Goal: Use online tool/utility: Utilize a website feature to perform a specific function

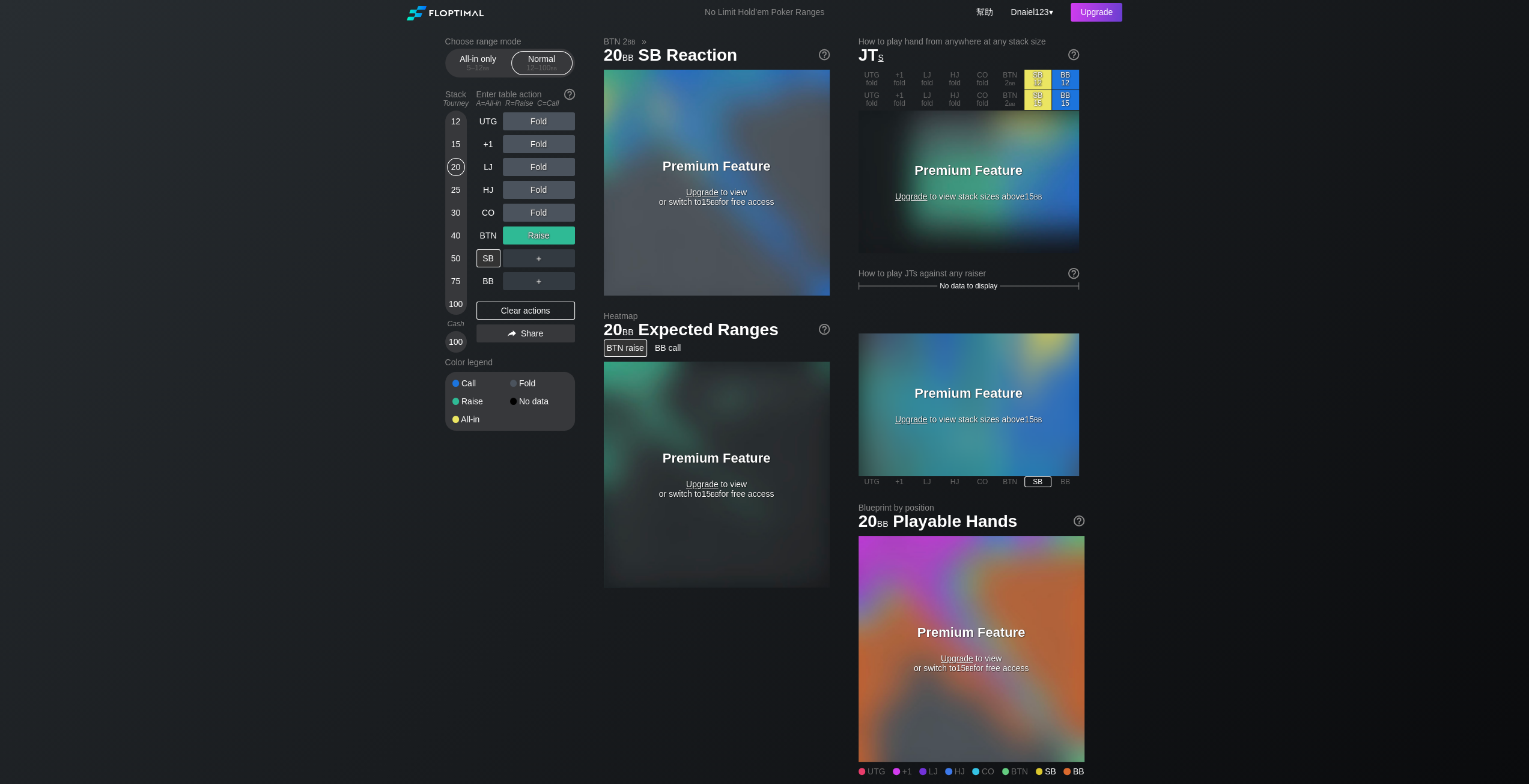
click at [687, 197] on span "Upgrade" at bounding box center [702, 192] width 32 height 9
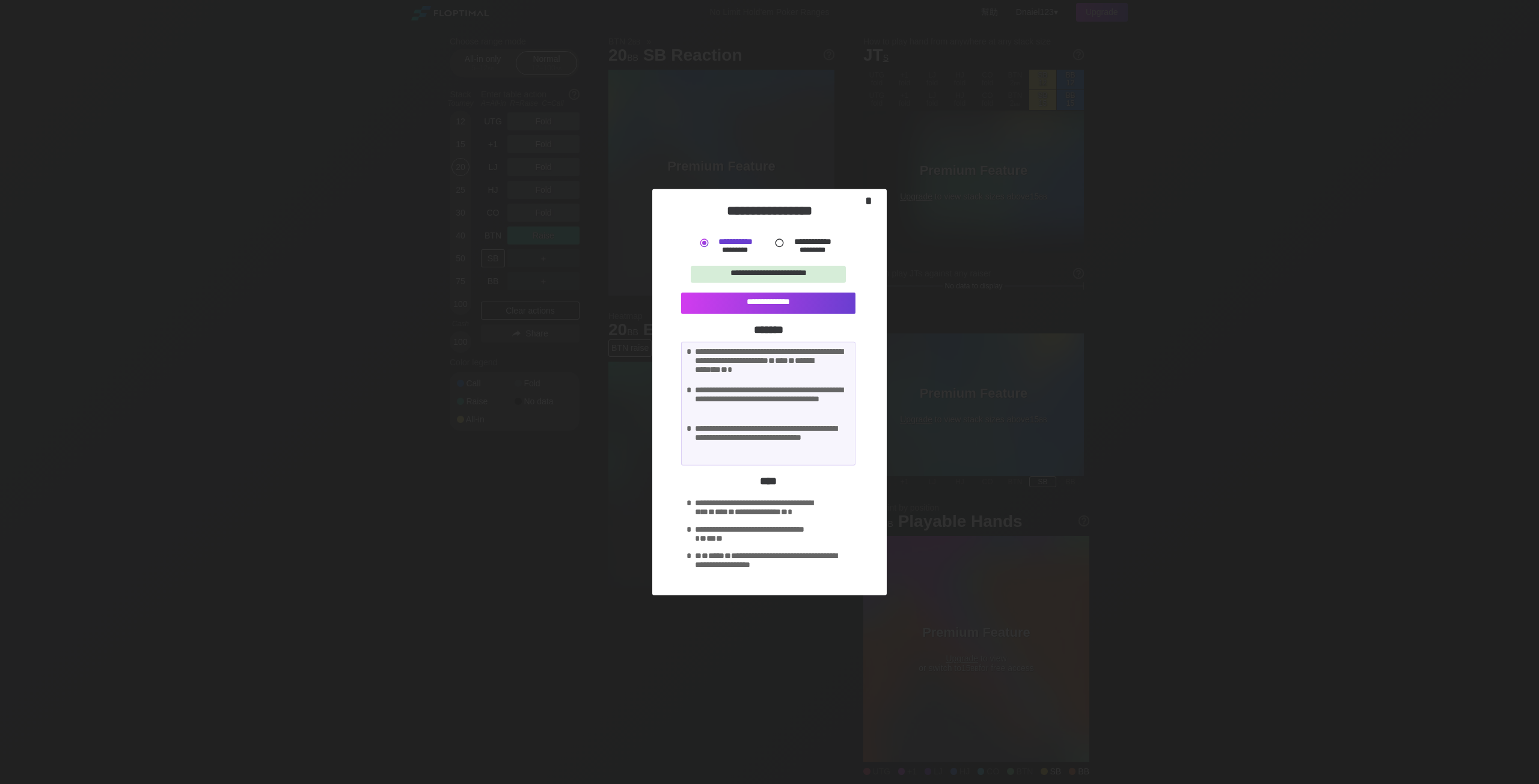
click at [874, 207] on div "*" at bounding box center [871, 202] width 22 height 18
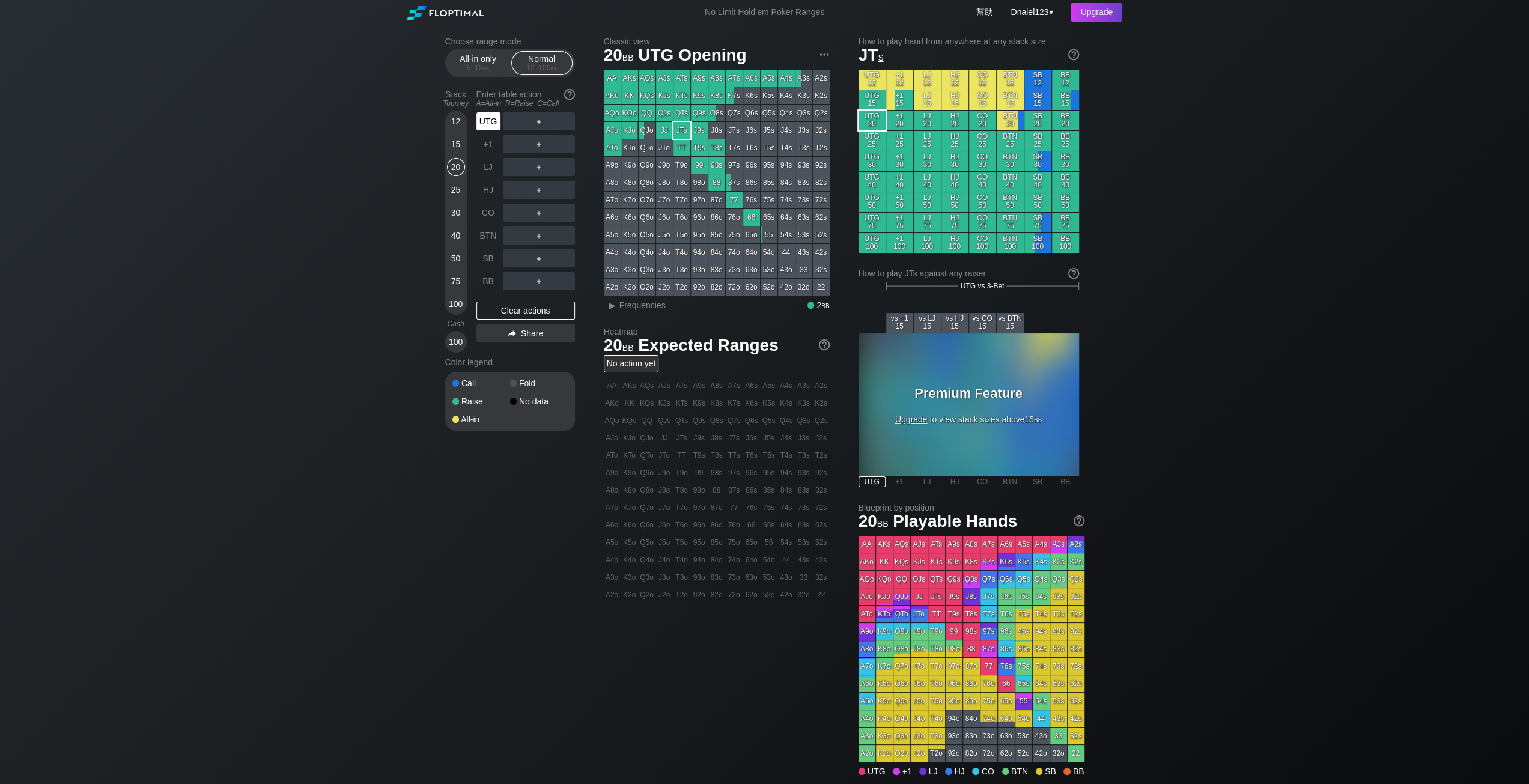
click at [487, 129] on div "UTG" at bounding box center [488, 121] width 24 height 18
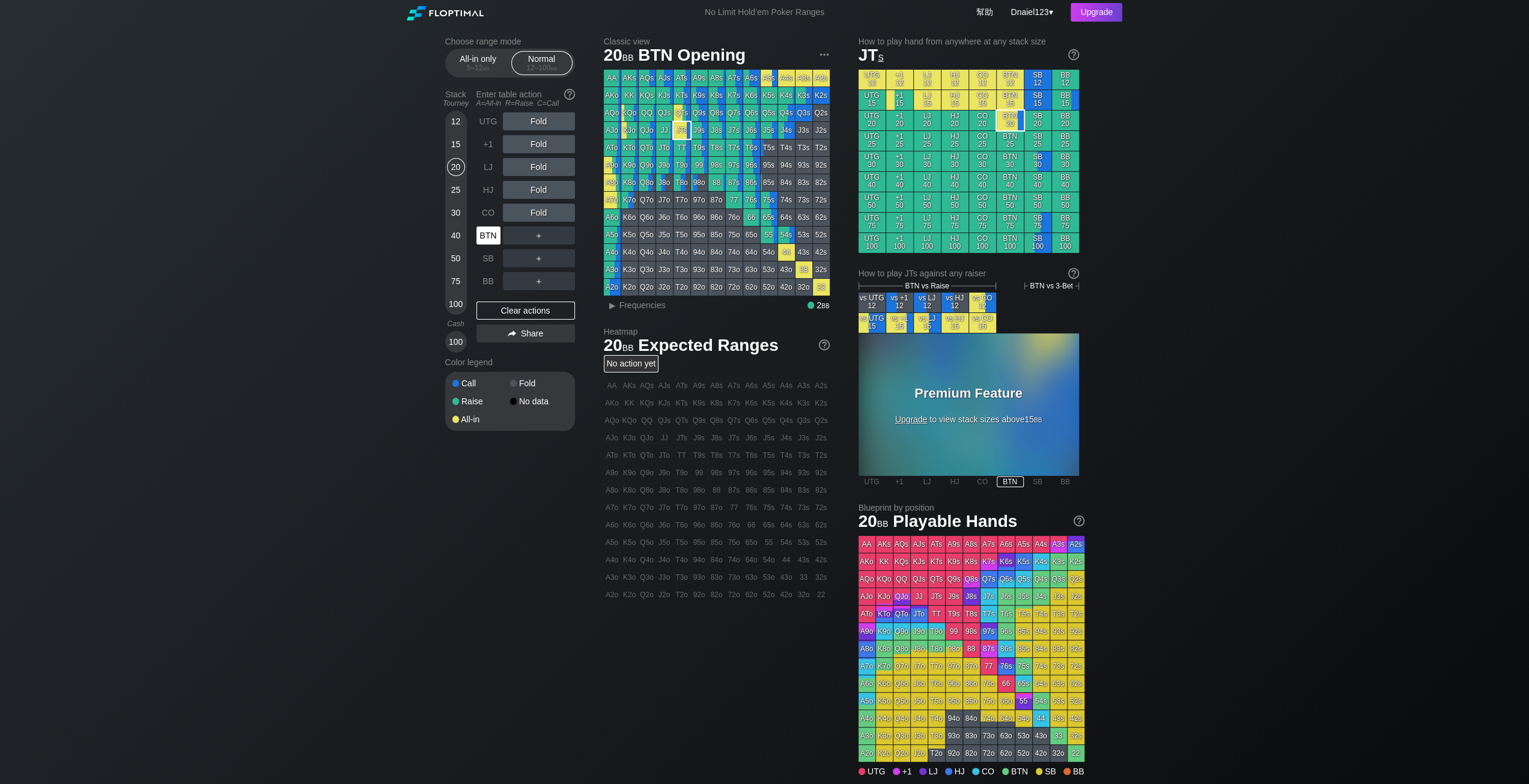
click at [486, 245] on div "BTN" at bounding box center [488, 235] width 24 height 18
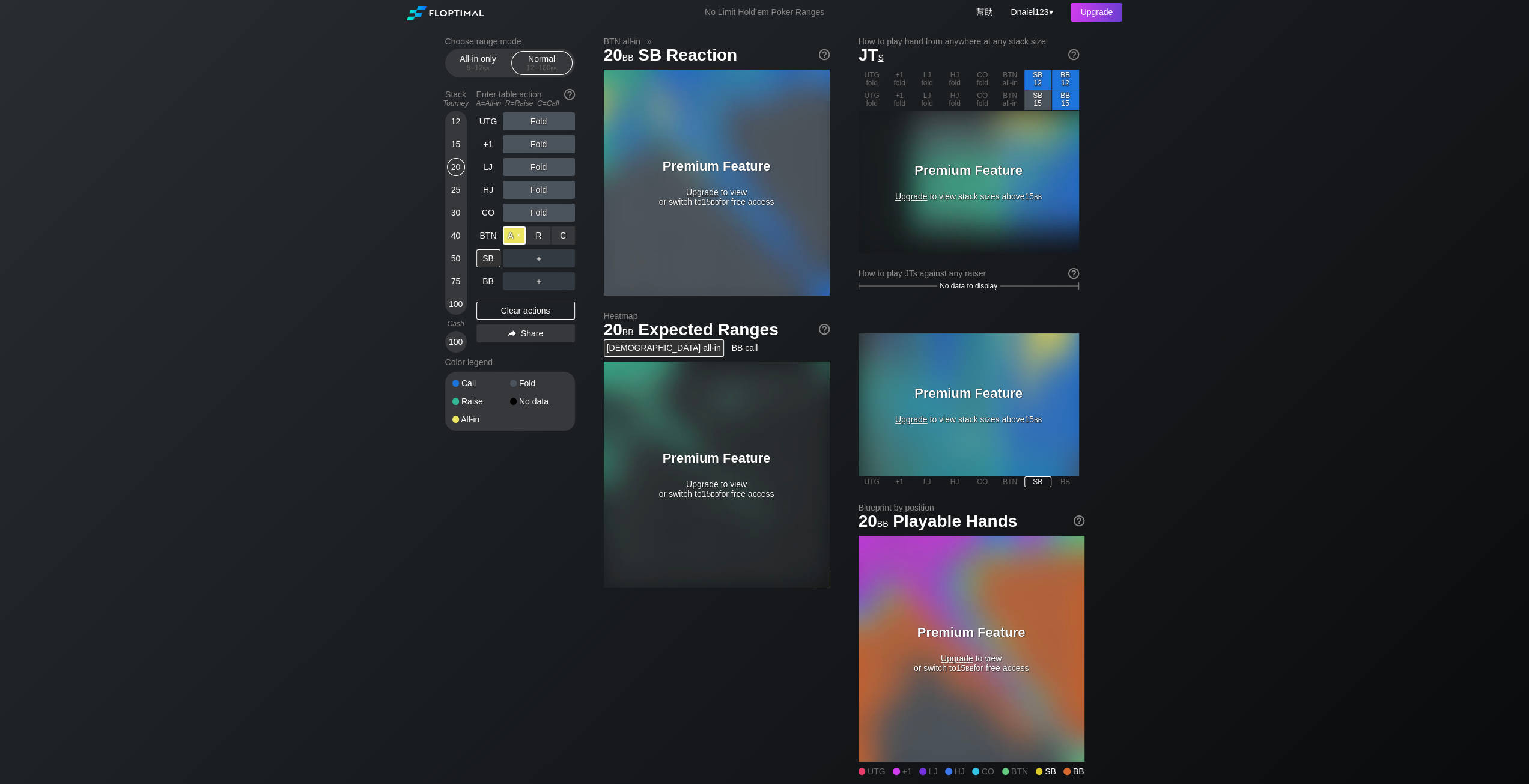
click at [518, 243] on div "A ✕" at bounding box center [515, 235] width 23 height 18
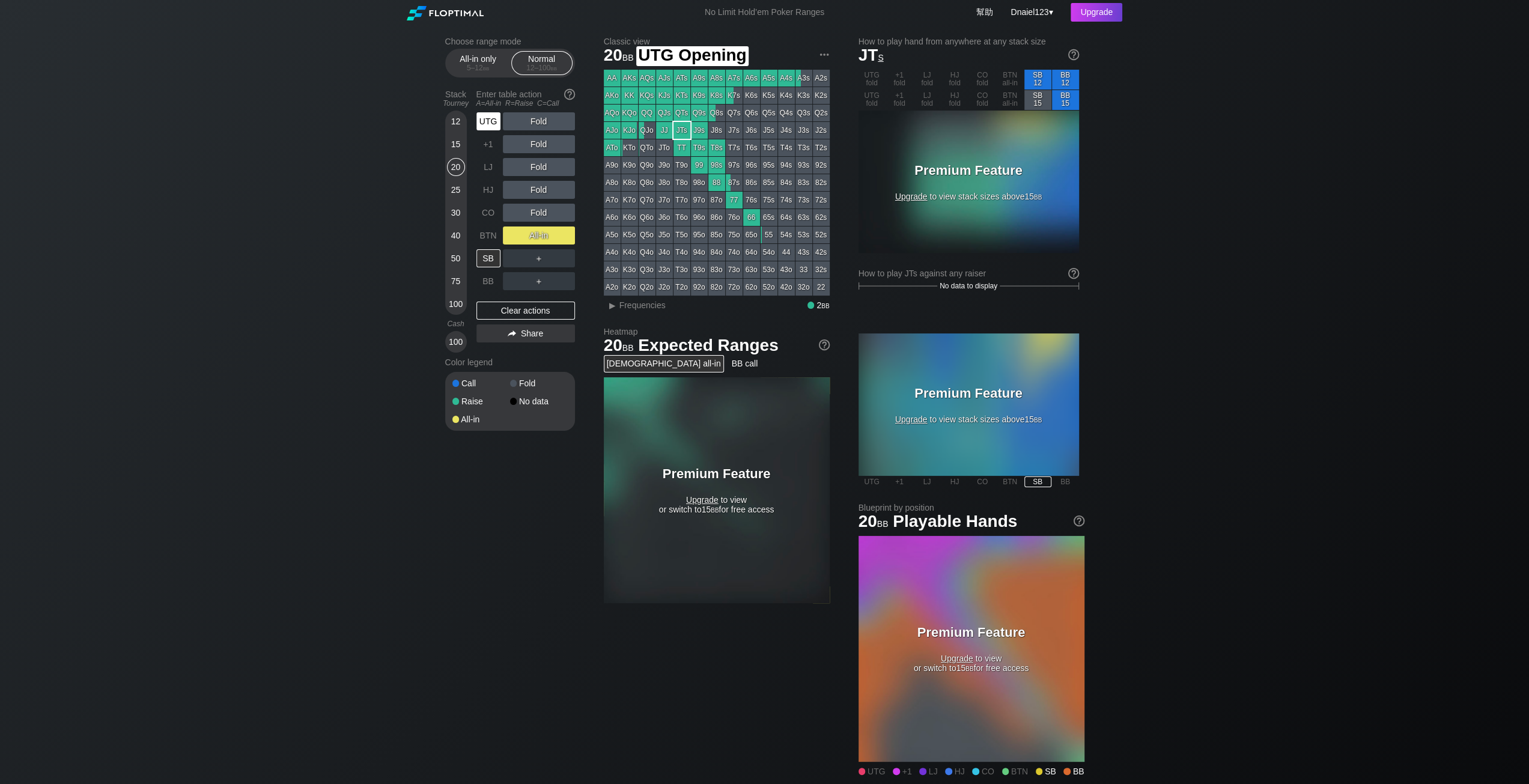
click at [487, 131] on div "UTG" at bounding box center [488, 121] width 24 height 18
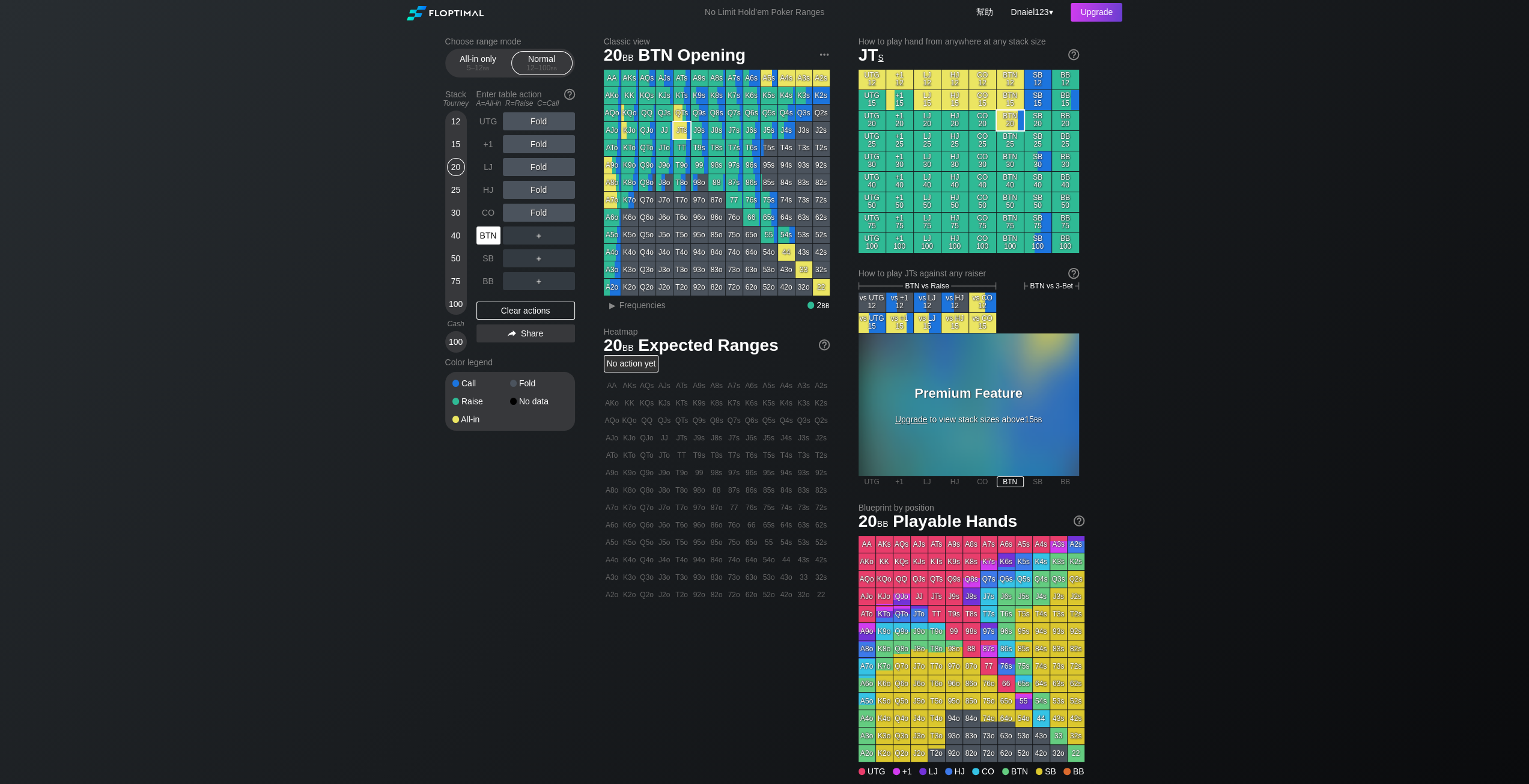
click at [488, 245] on div "BTN" at bounding box center [488, 235] width 24 height 18
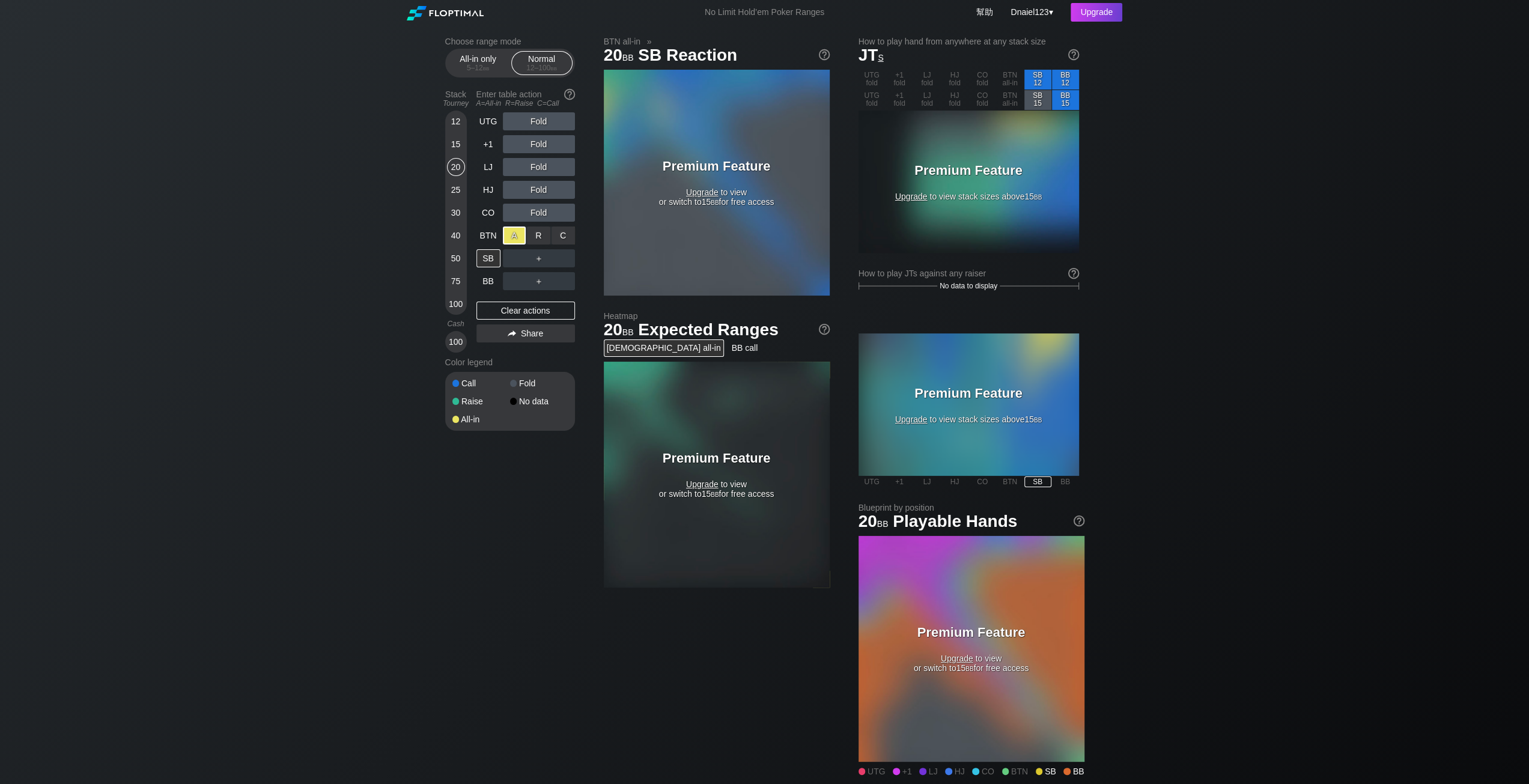
drag, startPoint x: 520, startPoint y: 246, endPoint x: 526, endPoint y: 184, distance: 62.3
click at [519, 245] on div "A ✕" at bounding box center [515, 235] width 23 height 18
click at [562, 130] on div "C ✕" at bounding box center [563, 121] width 23 height 18
click at [1107, 15] on div "Upgrade" at bounding box center [1096, 12] width 52 height 19
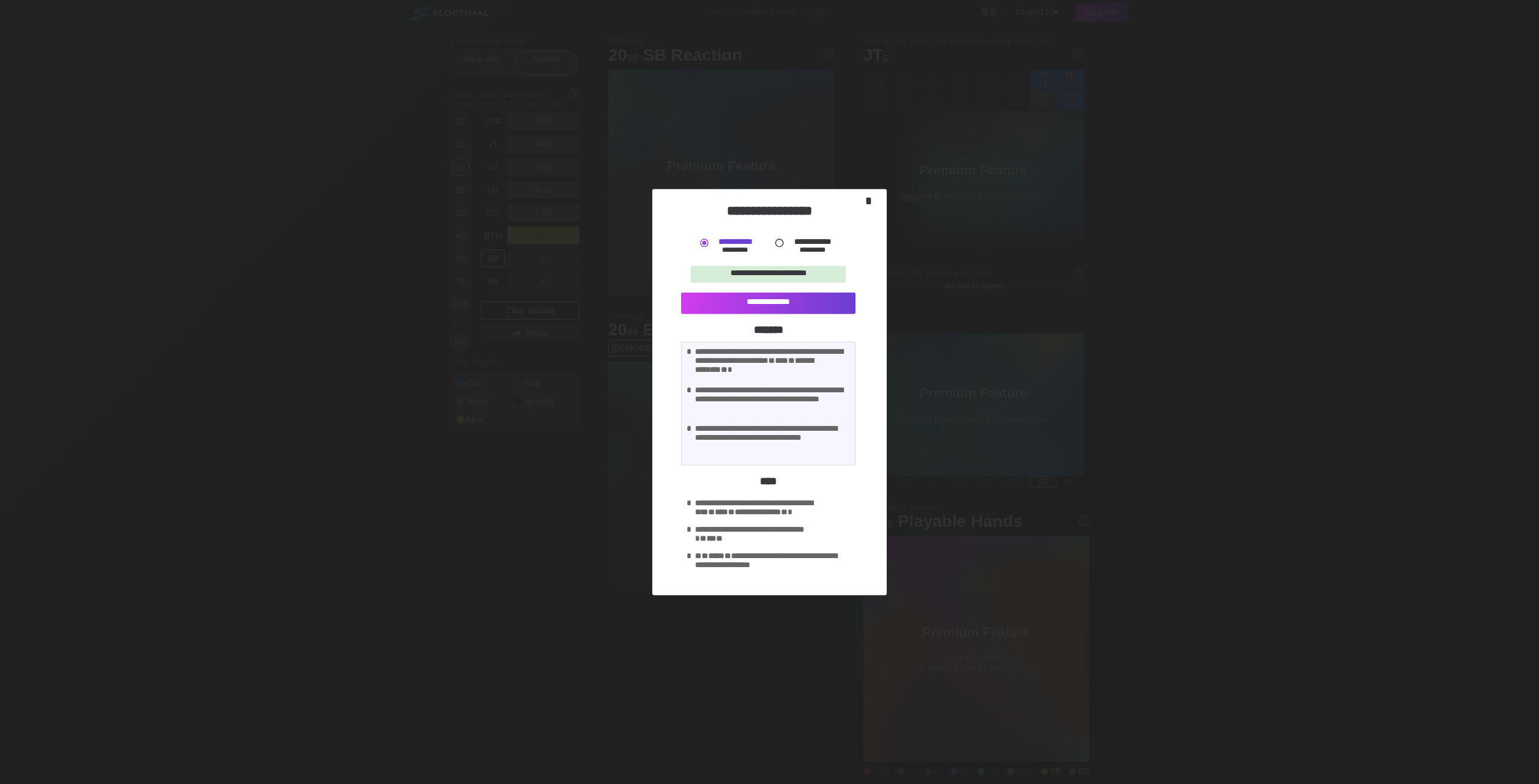
click at [868, 202] on div "*" at bounding box center [871, 202] width 22 height 18
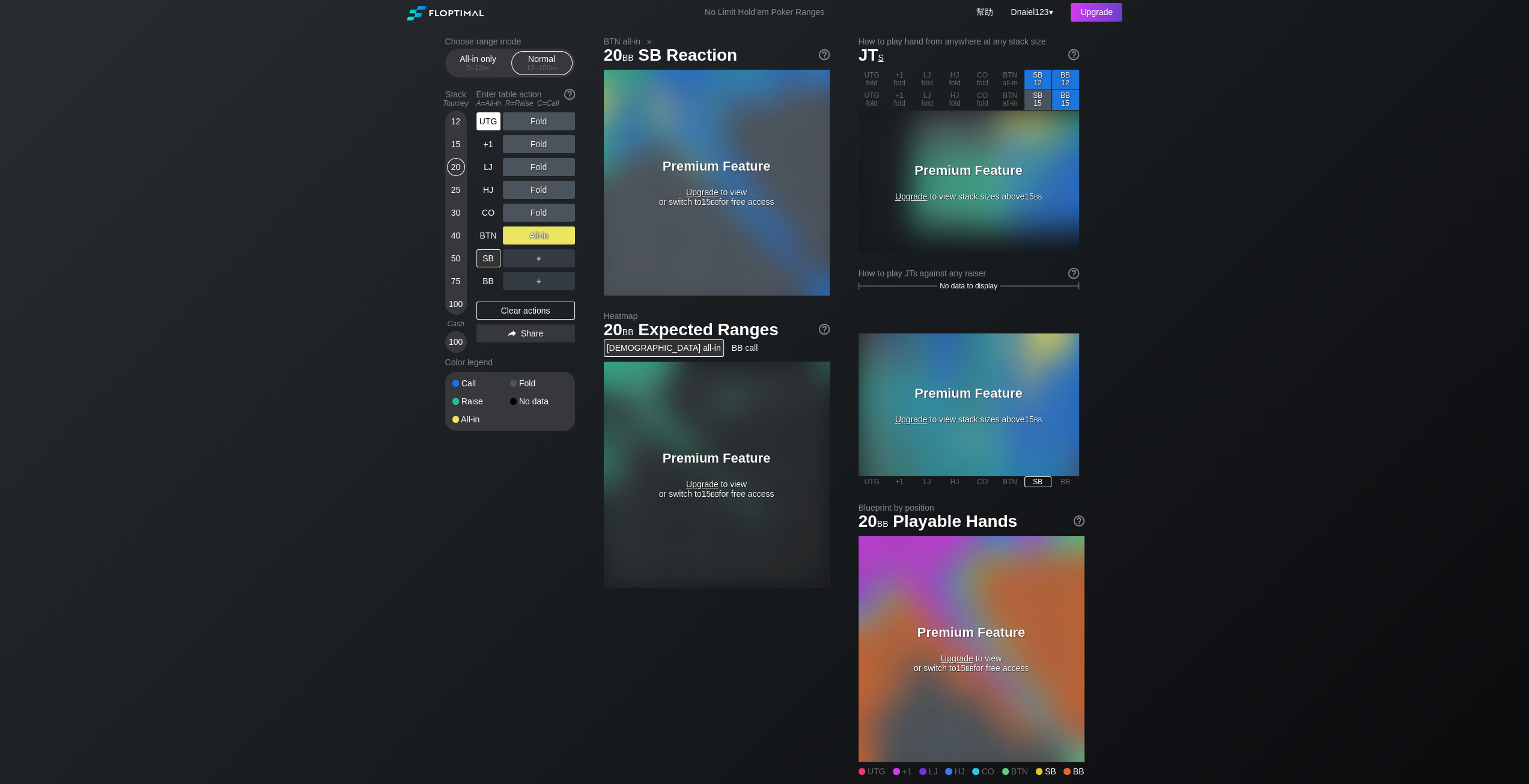
click at [491, 130] on div "UTG" at bounding box center [488, 121] width 24 height 18
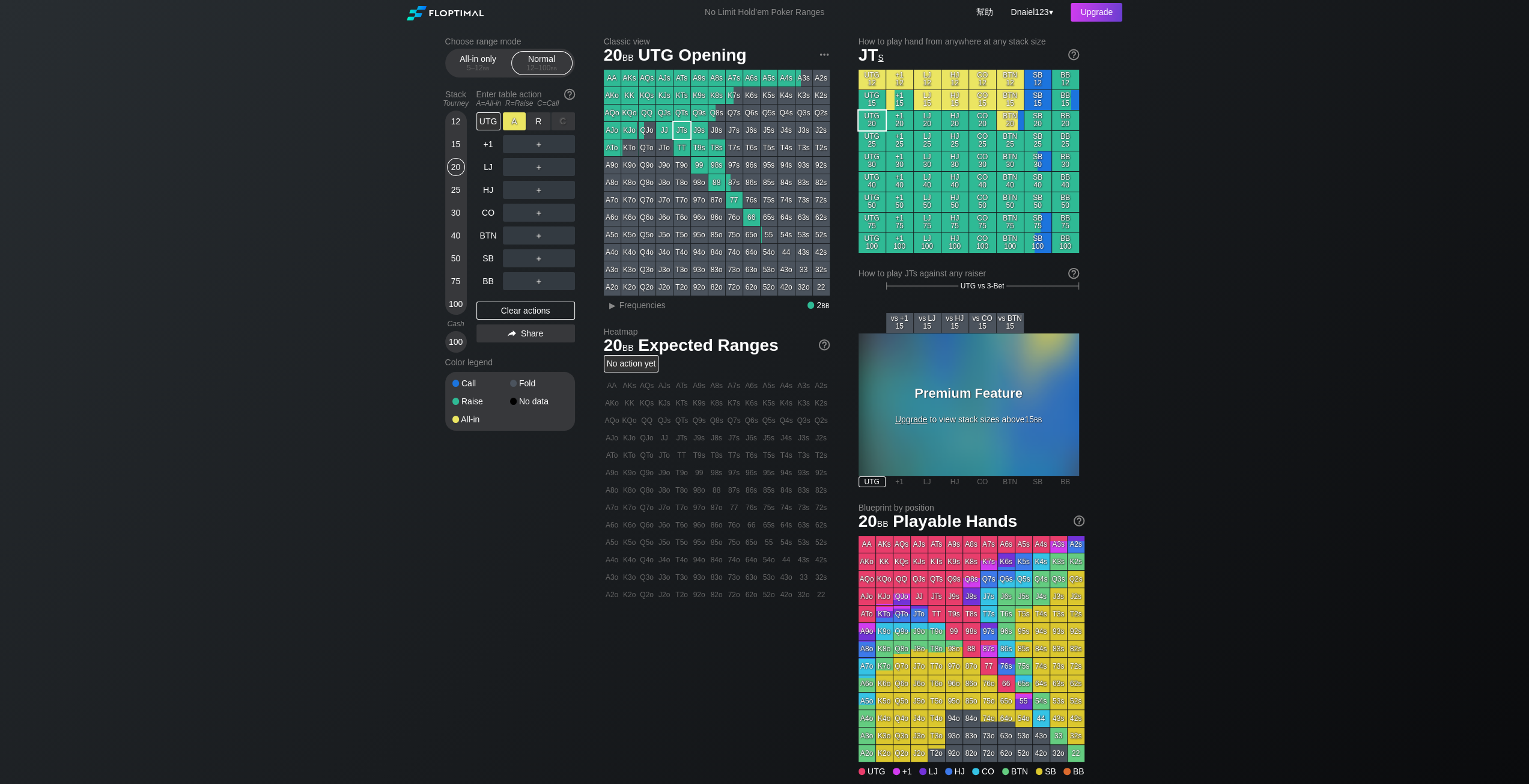
click at [521, 131] on div "A ✕" at bounding box center [515, 121] width 23 height 18
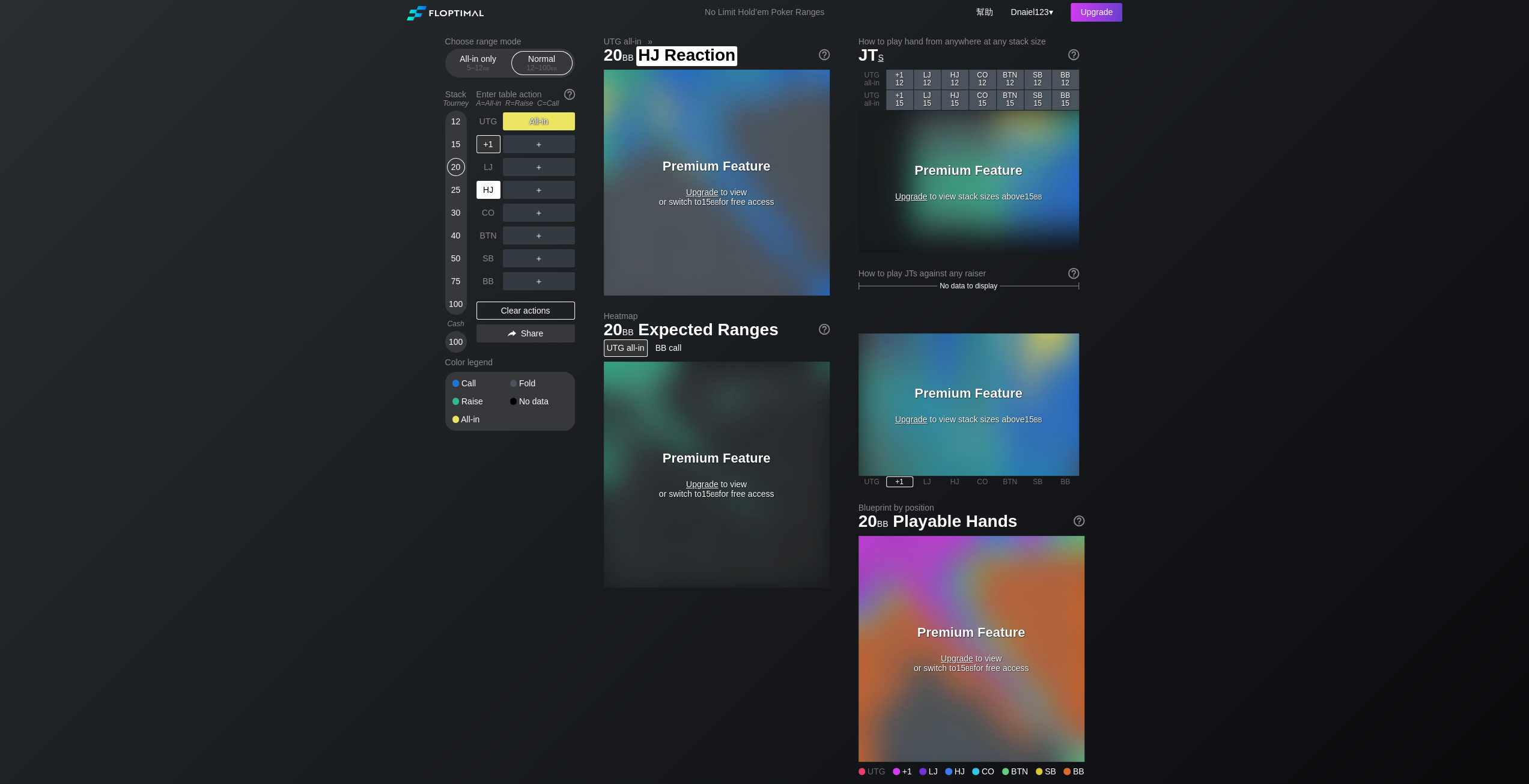
click at [498, 199] on div "HJ" at bounding box center [488, 190] width 24 height 18
click at [490, 218] on div "CO" at bounding box center [488, 212] width 24 height 18
click at [491, 245] on div "BTN" at bounding box center [488, 235] width 24 height 18
click at [478, 302] on div "UTG All-in +1 Fold LJ Fold HJ Fold CO Fold BTN ＋ SB ＋ BB ＋ Clear actions Share" at bounding box center [526, 232] width 99 height 240
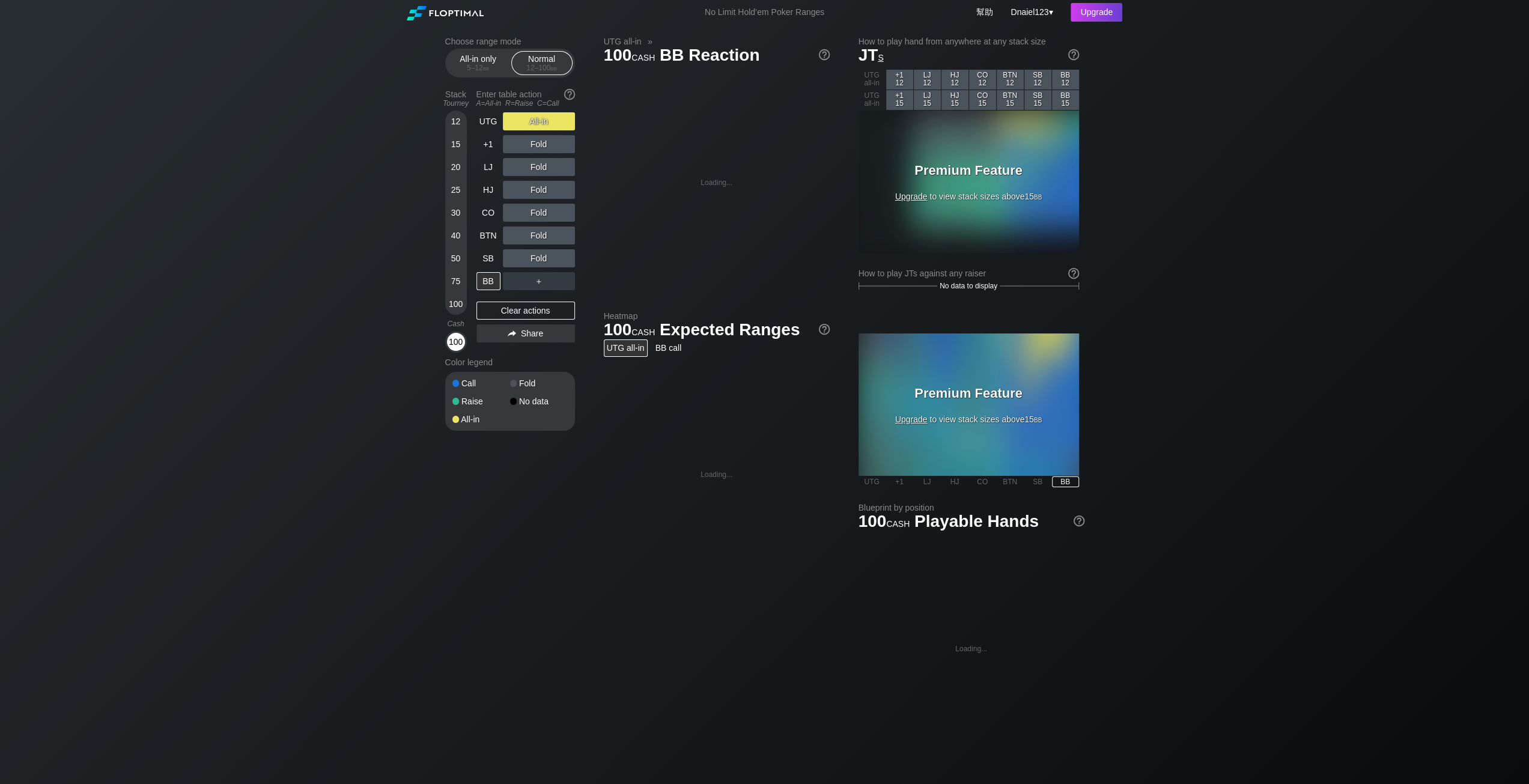
click at [457, 351] on div "100" at bounding box center [456, 342] width 18 height 18
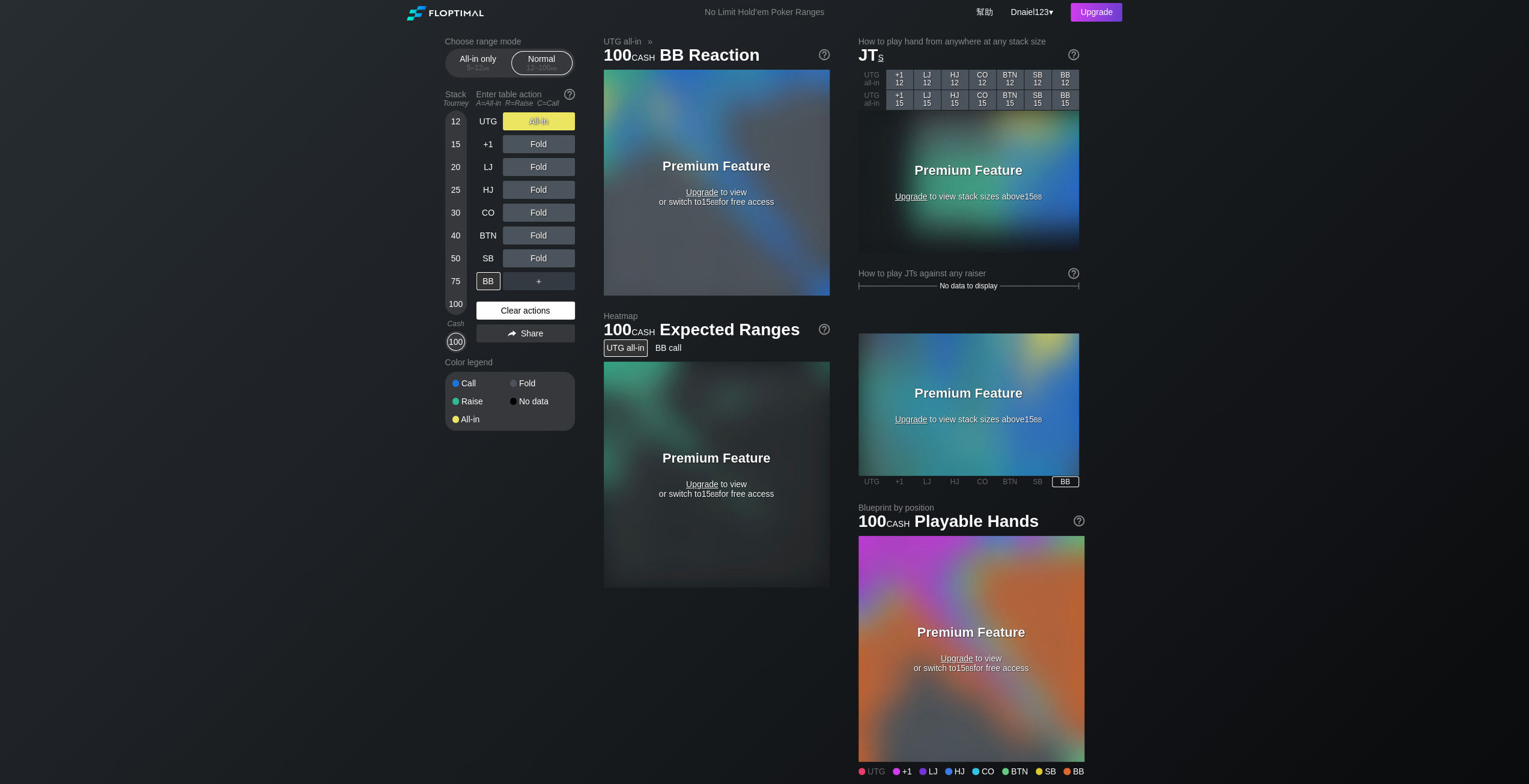
click at [551, 316] on div "Clear actions" at bounding box center [526, 310] width 99 height 18
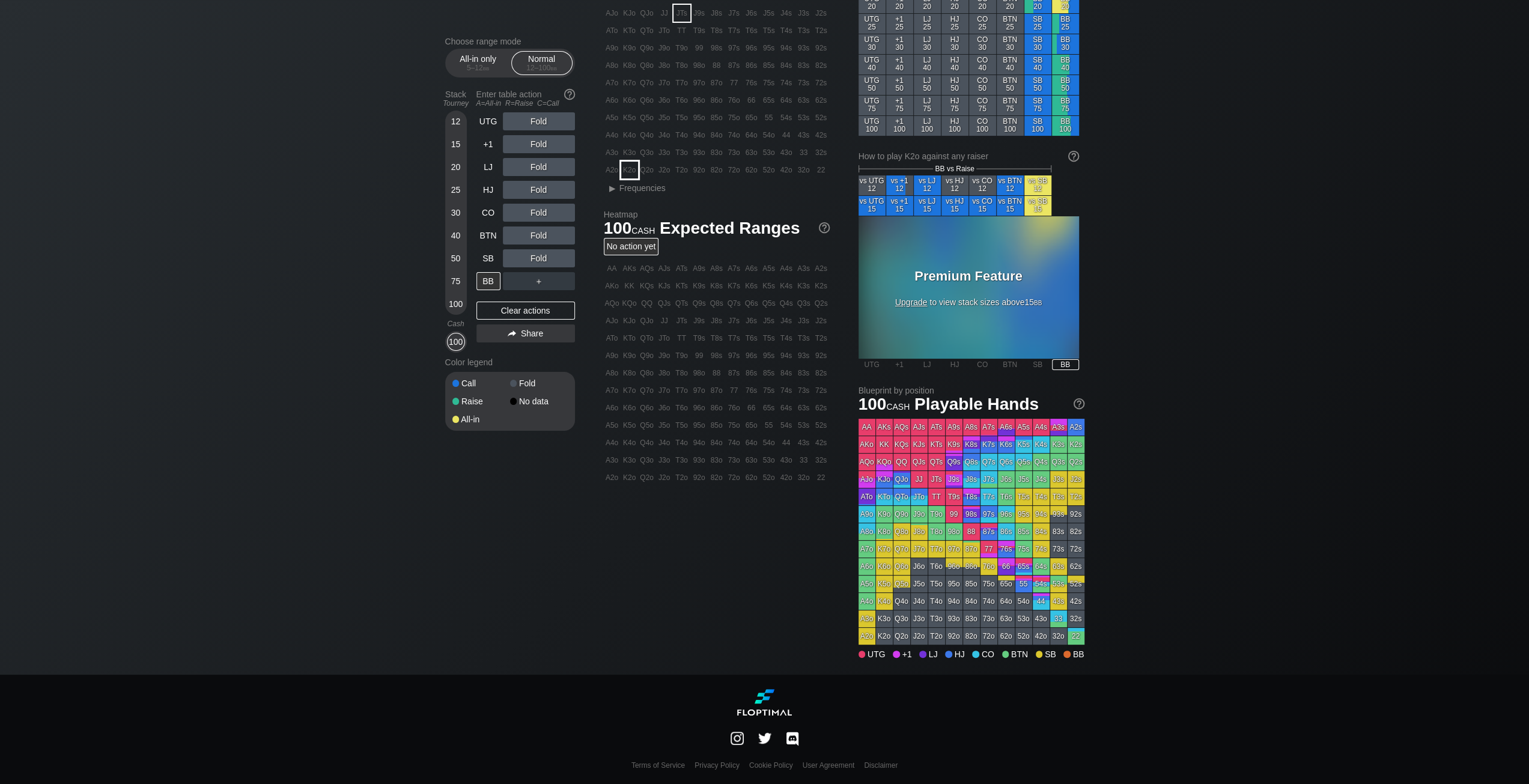
scroll to position [142, 0]
